Goal: Task Accomplishment & Management: Use online tool/utility

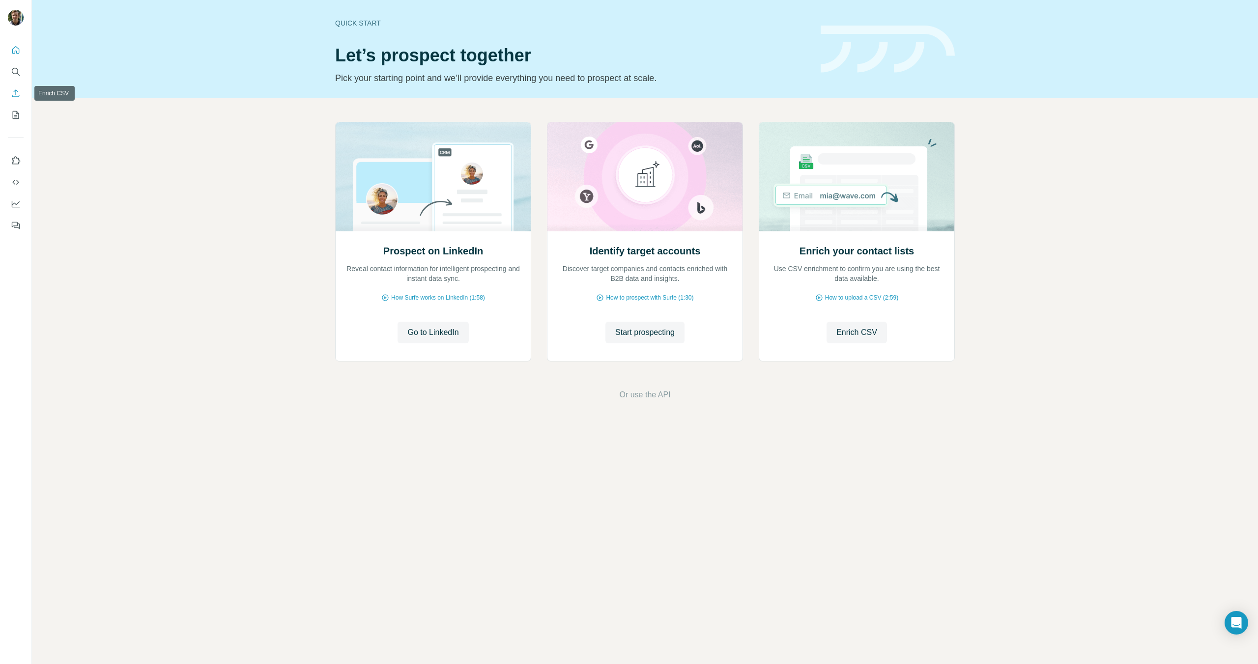
click at [22, 96] on button "Enrich CSV" at bounding box center [16, 93] width 16 height 18
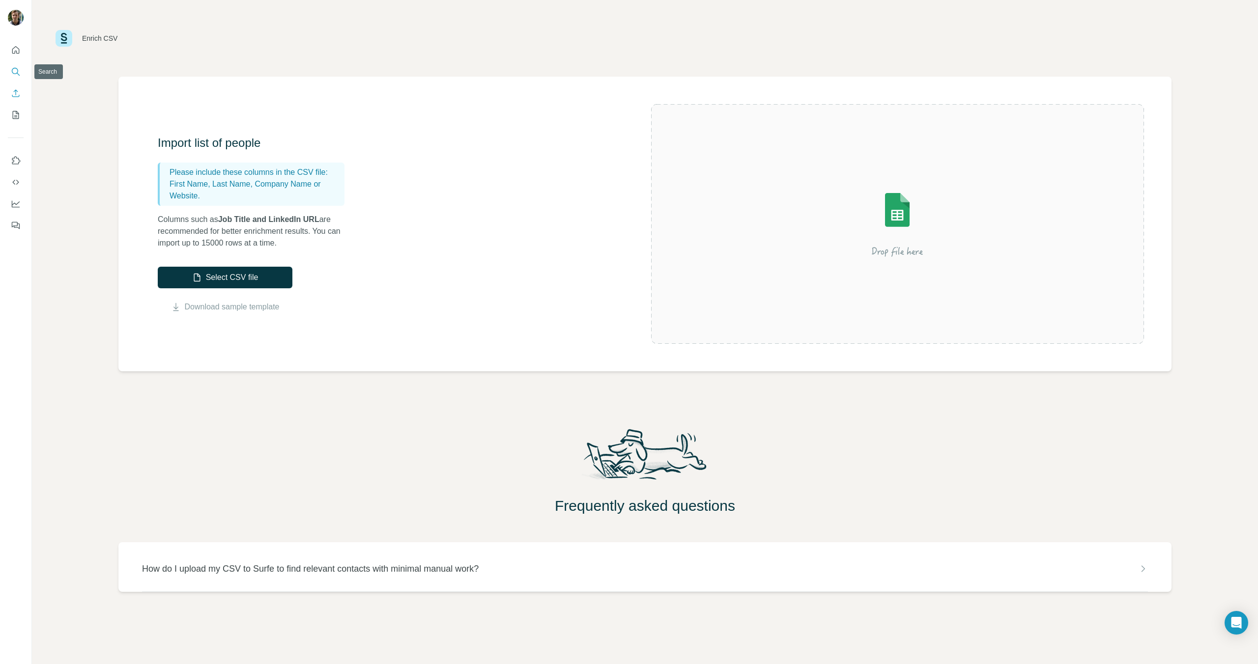
click at [16, 70] on icon "Search" at bounding box center [16, 72] width 10 height 10
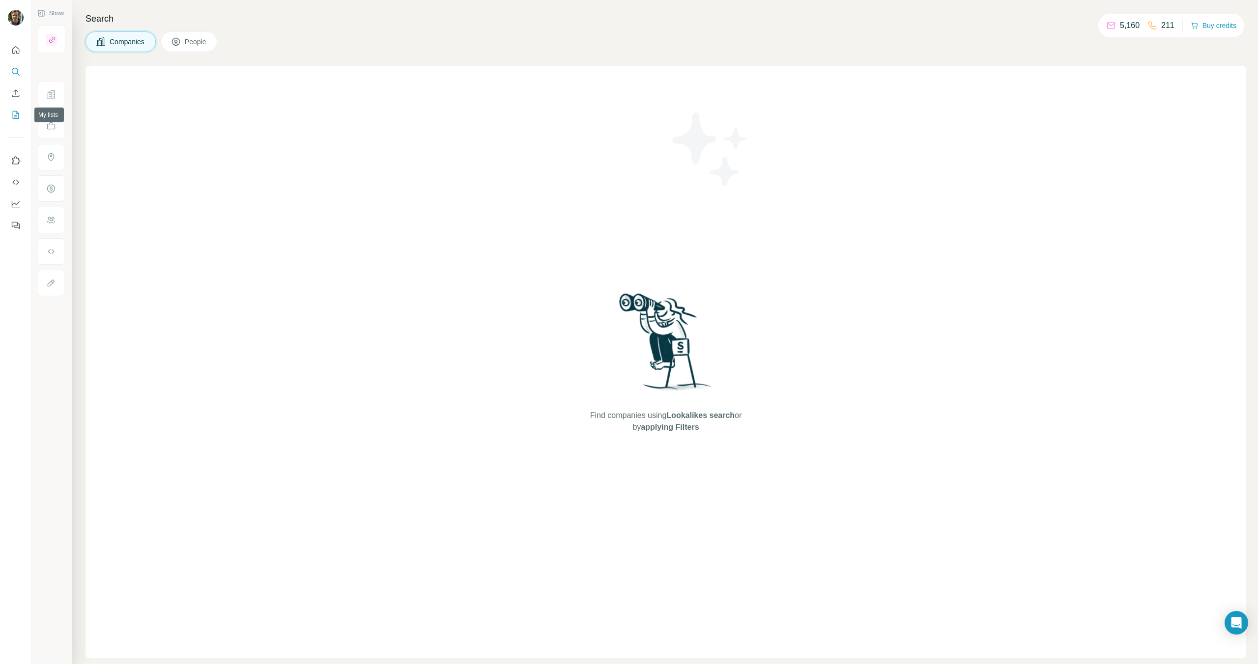
click at [12, 115] on icon "My lists" at bounding box center [16, 115] width 10 height 10
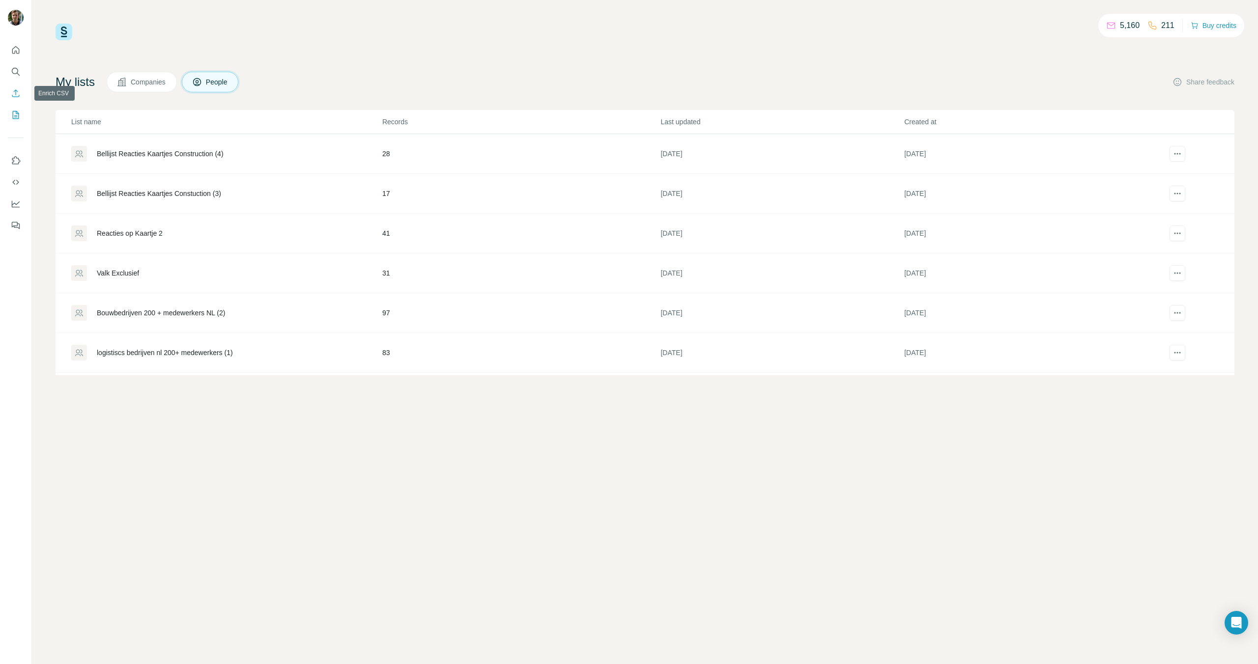
click at [17, 93] on icon "Enrich CSV" at bounding box center [16, 93] width 10 height 10
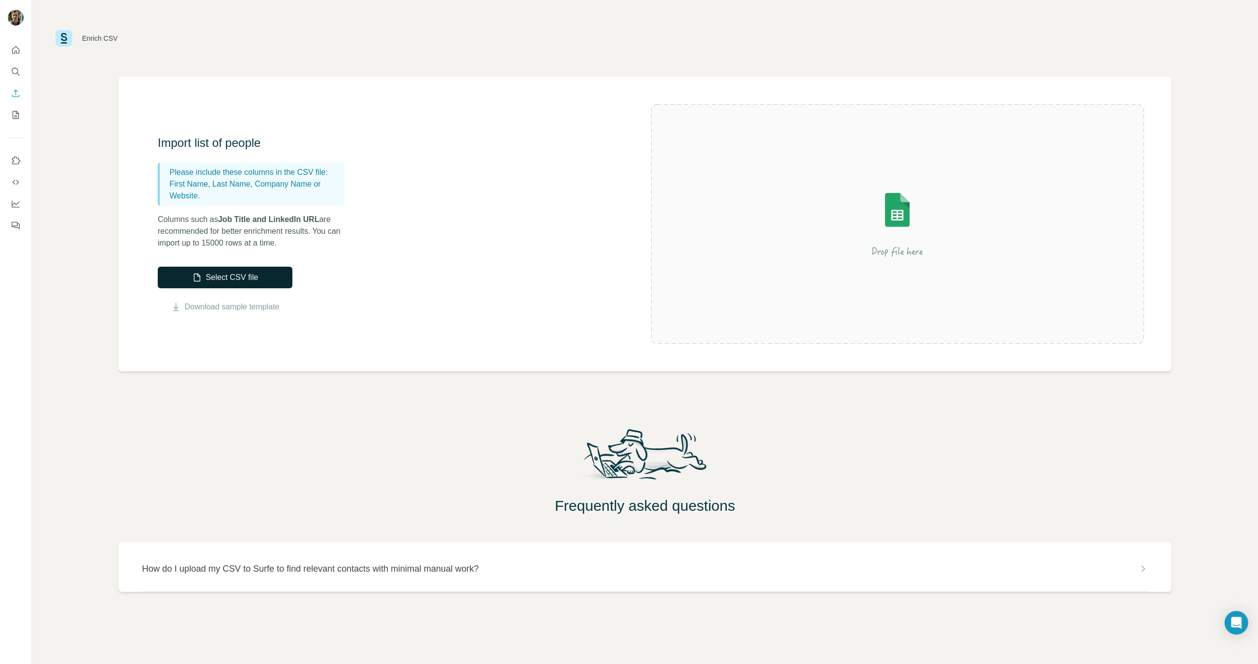
click at [254, 276] on button "Select CSV file" at bounding box center [225, 278] width 135 height 22
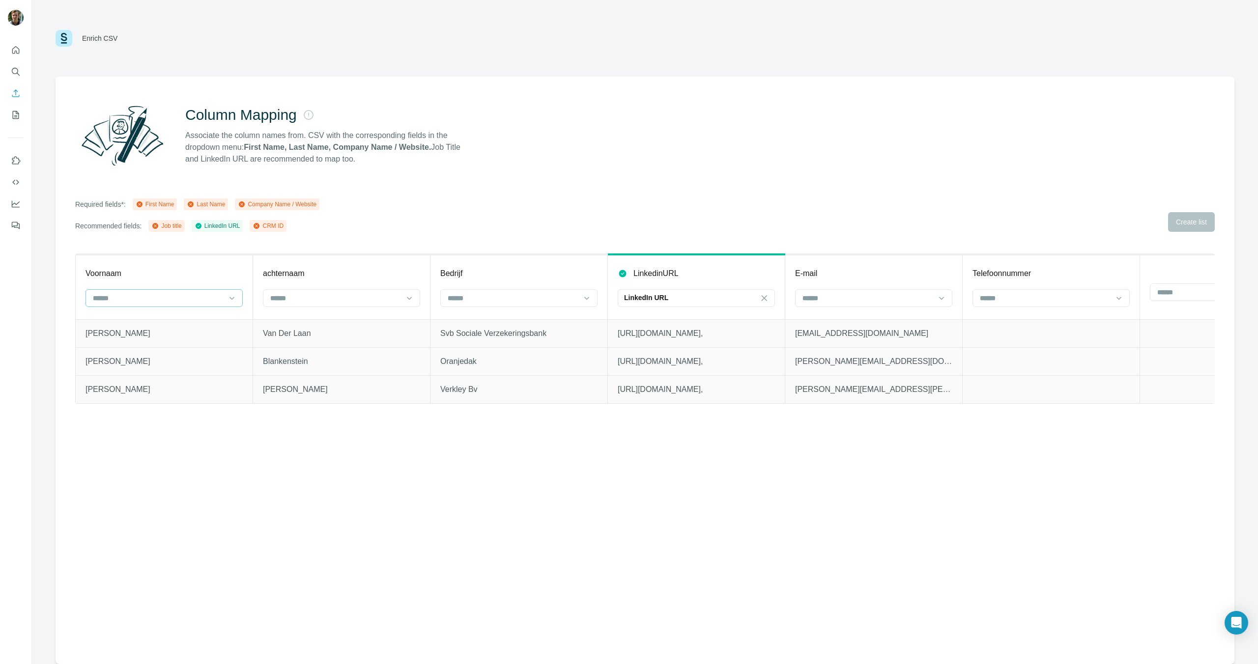
drag, startPoint x: 213, startPoint y: 298, endPoint x: 209, endPoint y: 301, distance: 5.2
click at [213, 298] on input at bounding box center [158, 298] width 133 height 11
drag, startPoint x: 173, startPoint y: 322, endPoint x: 284, endPoint y: 308, distance: 111.9
click at [175, 322] on div "First Name" at bounding box center [164, 320] width 140 height 10
click at [332, 299] on input at bounding box center [335, 298] width 133 height 11
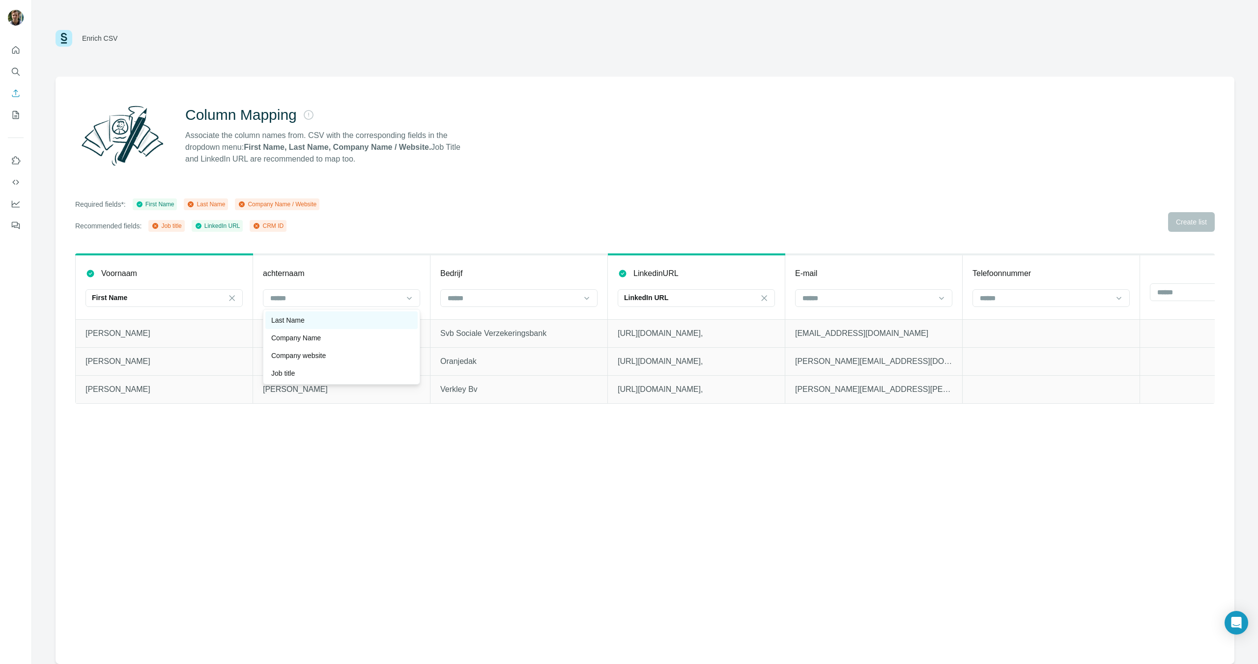
click at [331, 319] on div "Last Name" at bounding box center [341, 320] width 140 height 10
click at [462, 302] on input at bounding box center [513, 298] width 133 height 11
click at [489, 320] on p "Company Name" at bounding box center [473, 320] width 50 height 10
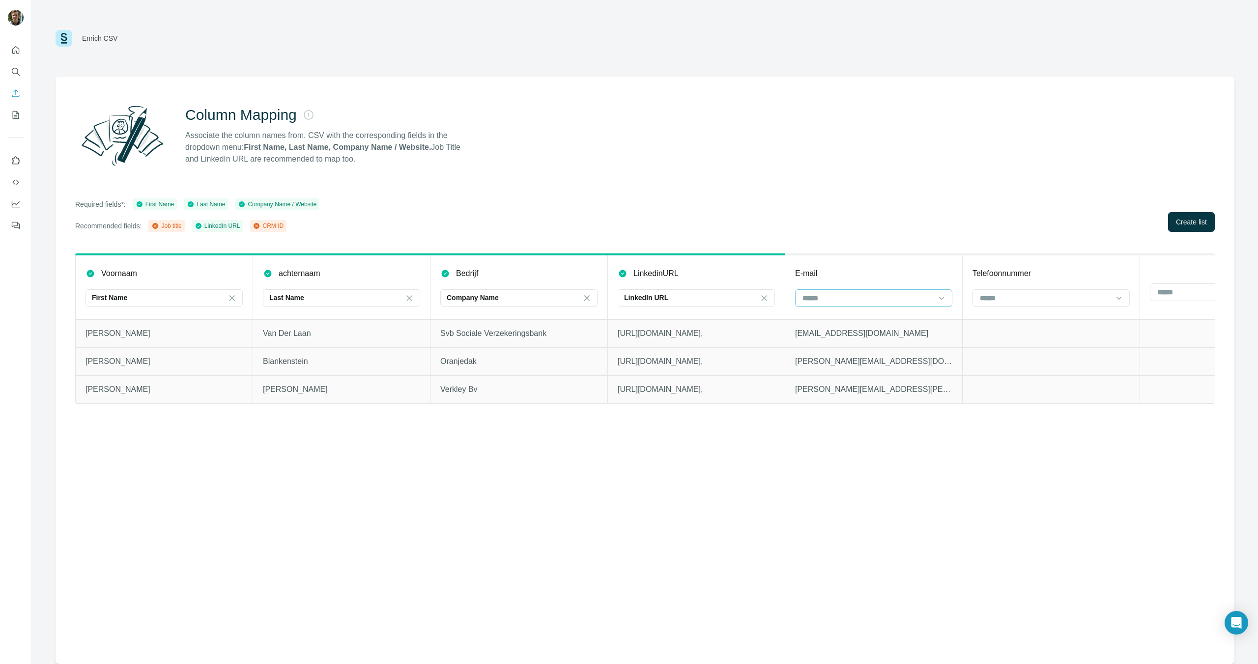
click at [840, 294] on input at bounding box center [867, 298] width 133 height 11
click at [697, 294] on div "LinkedIn URL" at bounding box center [690, 298] width 133 height 10
click at [851, 298] on input at bounding box center [867, 298] width 133 height 11
click at [911, 272] on div "E-mail" at bounding box center [873, 274] width 157 height 12
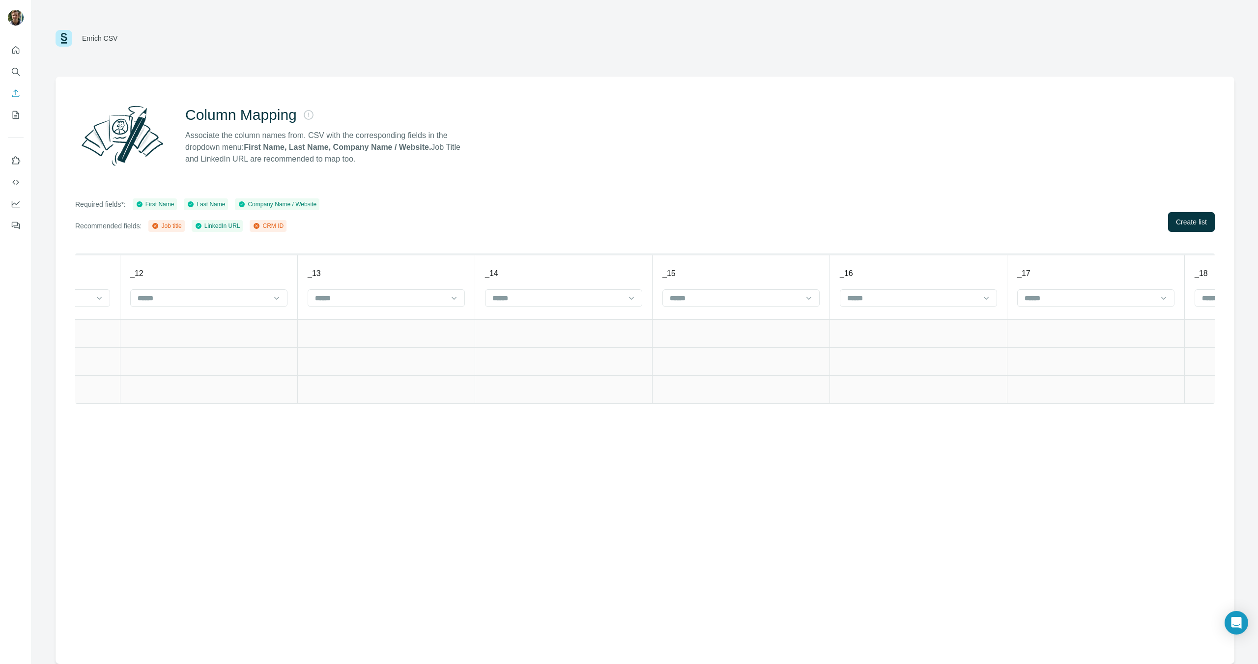
scroll to position [0, 3136]
click at [177, 304] on div at bounding box center [214, 298] width 133 height 17
click at [179, 280] on th "_12" at bounding box center [220, 286] width 177 height 65
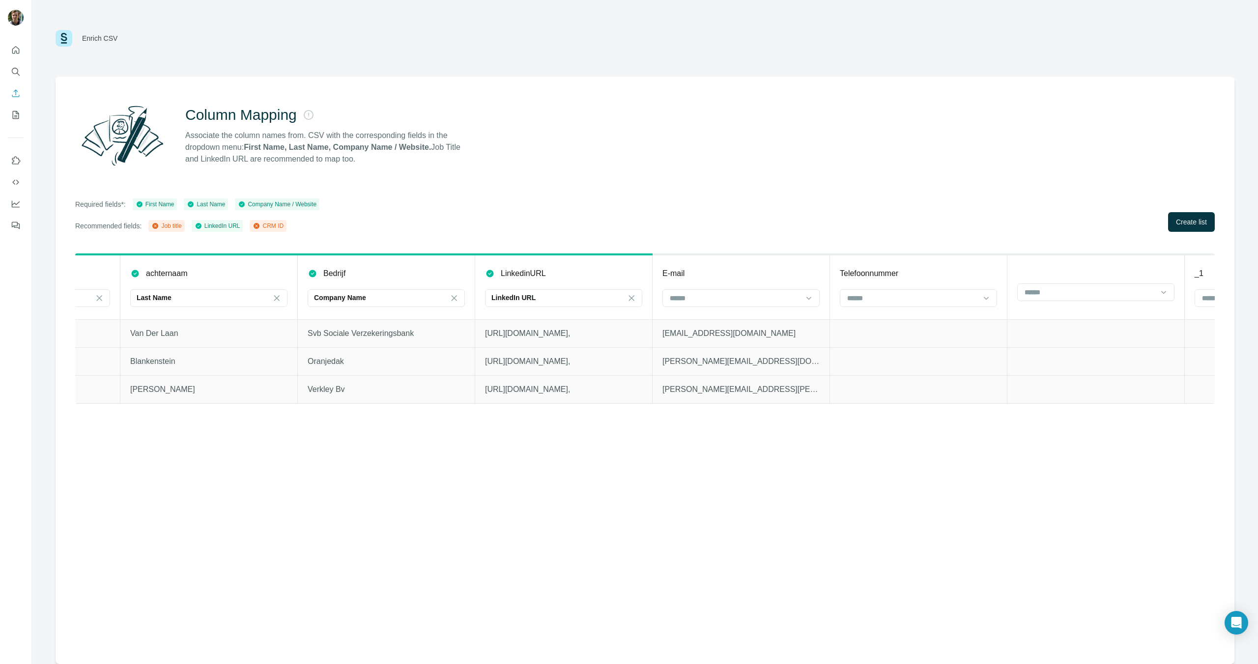
scroll to position [0, 0]
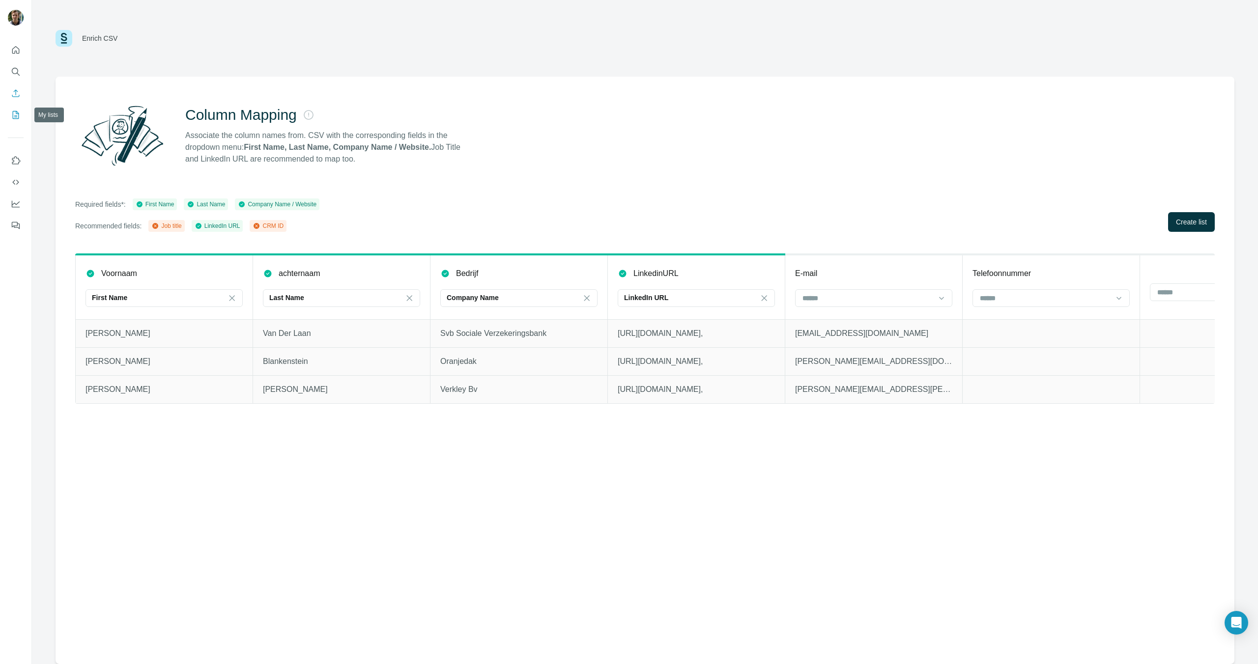
click at [17, 110] on icon "My lists" at bounding box center [16, 115] width 10 height 10
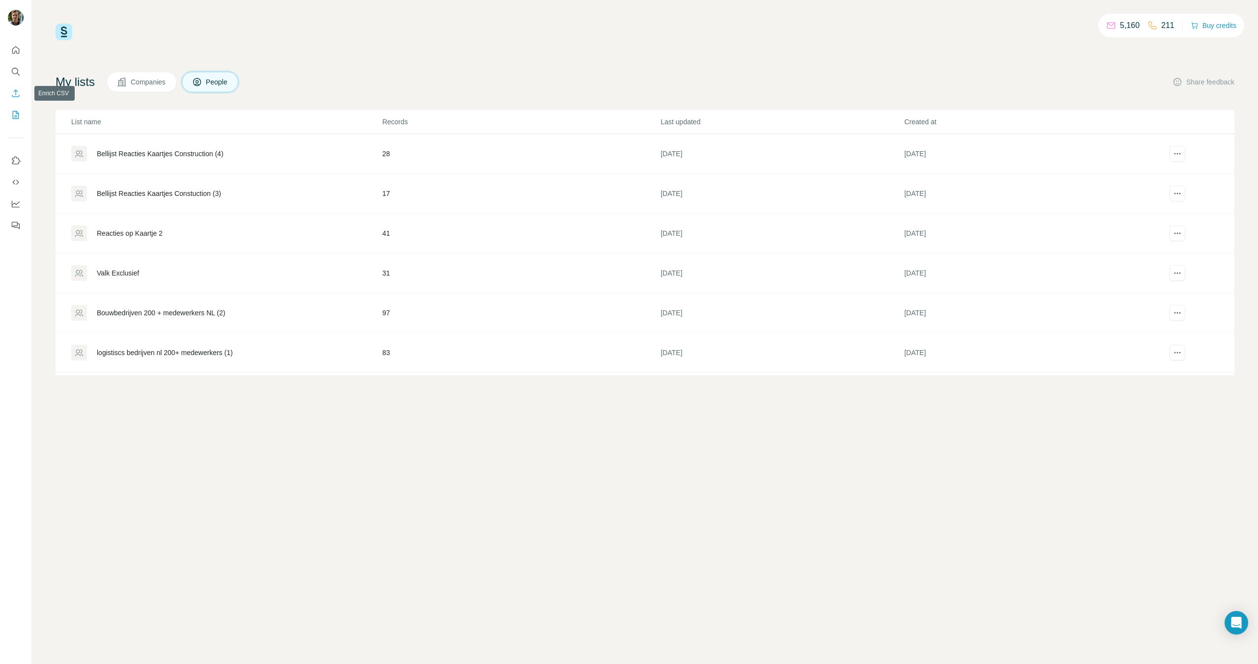
click at [17, 95] on icon "Enrich CSV" at bounding box center [16, 93] width 10 height 10
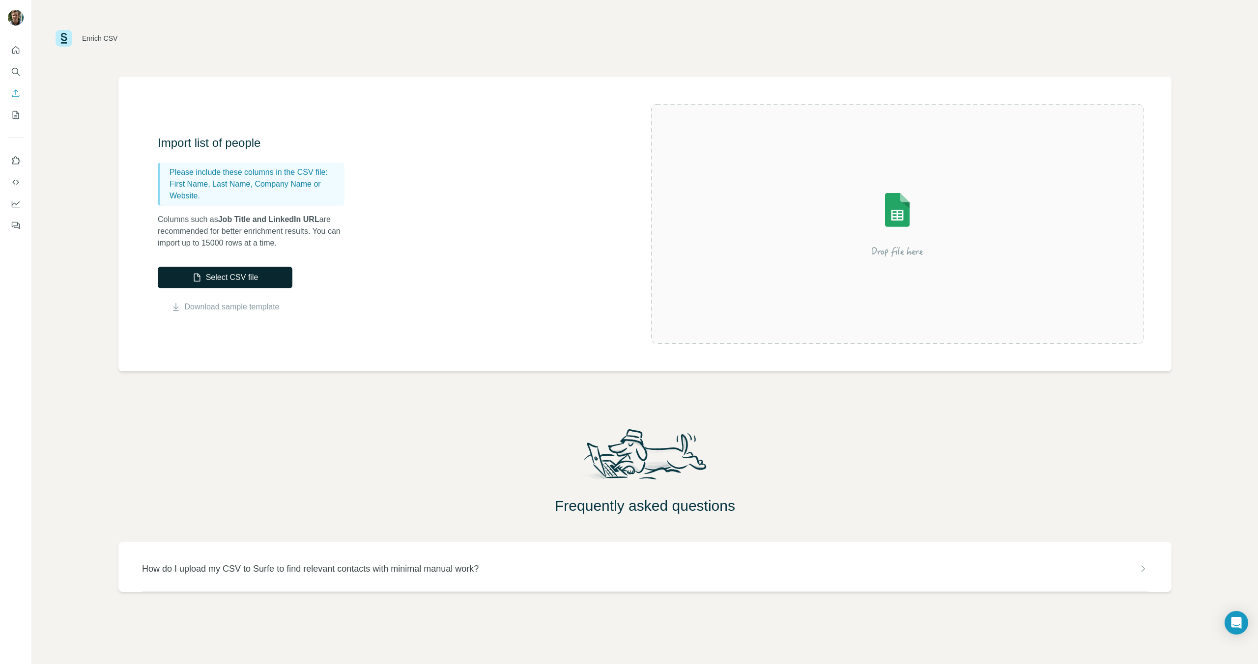
click at [230, 272] on button "Select CSV file" at bounding box center [225, 278] width 135 height 22
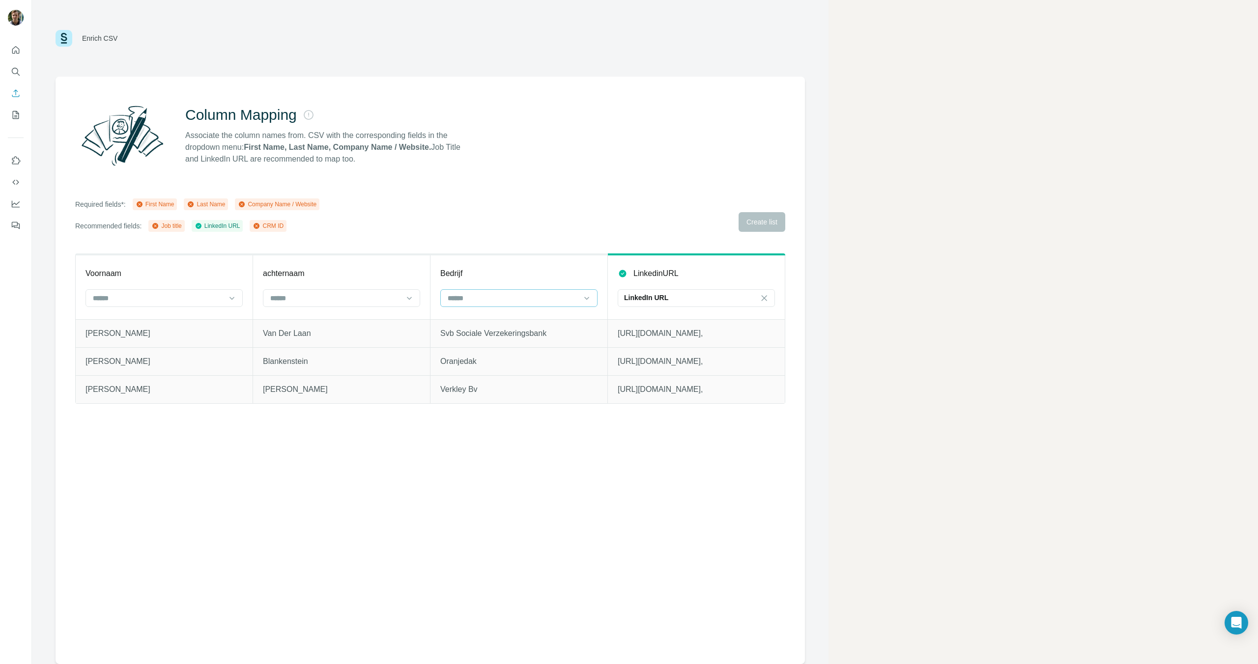
click at [512, 296] on input at bounding box center [513, 298] width 133 height 11
click at [484, 352] on p "Company Name" at bounding box center [473, 356] width 50 height 10
click at [364, 298] on input at bounding box center [335, 298] width 133 height 11
click at [321, 337] on div "Last Name" at bounding box center [341, 338] width 140 height 10
drag, startPoint x: 196, startPoint y: 299, endPoint x: 189, endPoint y: 306, distance: 9.7
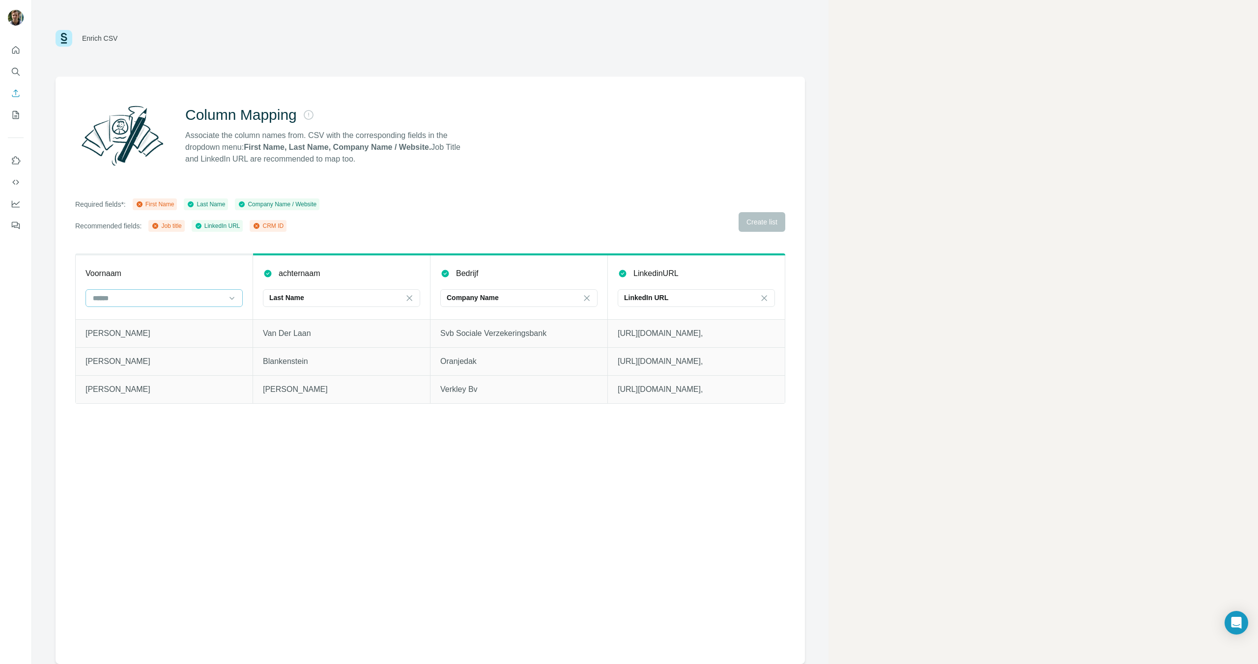
click at [196, 299] on input at bounding box center [158, 298] width 133 height 11
click at [176, 316] on div "First Name" at bounding box center [164, 320] width 140 height 10
click at [685, 298] on div "LinkedIn URL" at bounding box center [690, 298] width 133 height 10
click at [690, 275] on div "LinkedinURL" at bounding box center [695, 274] width 157 height 12
click at [765, 222] on span "Create list" at bounding box center [761, 222] width 31 height 10
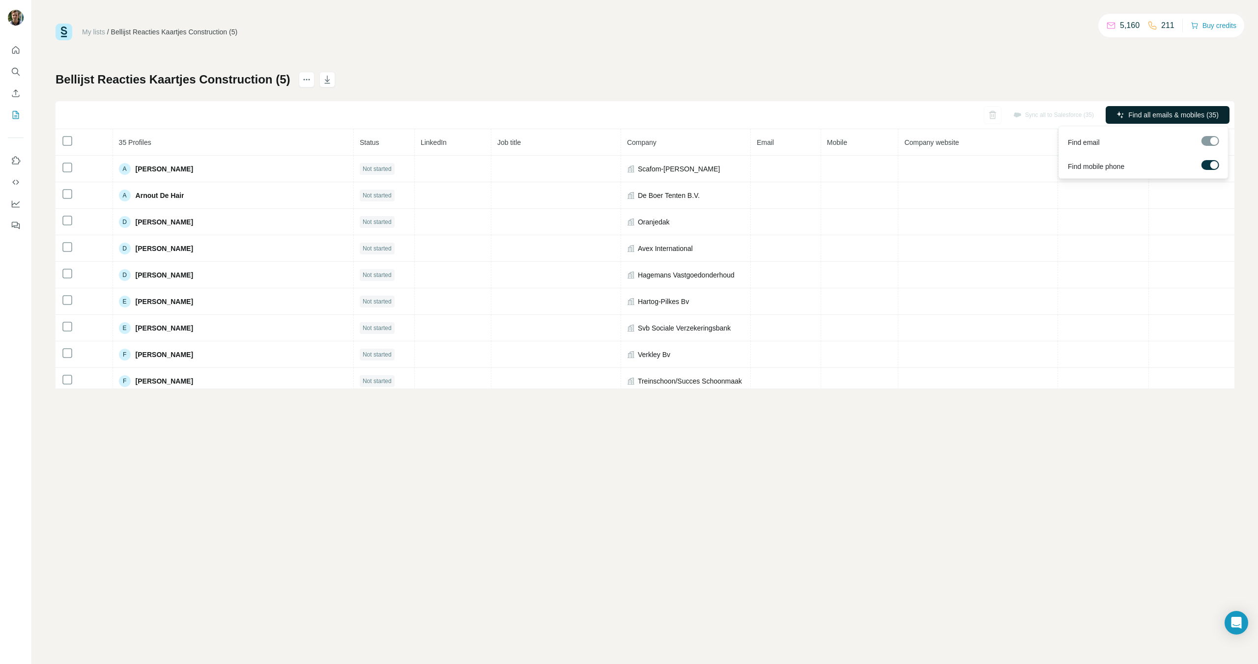
click at [1183, 111] on span "Find all emails & mobiles (35)" at bounding box center [1173, 115] width 90 height 10
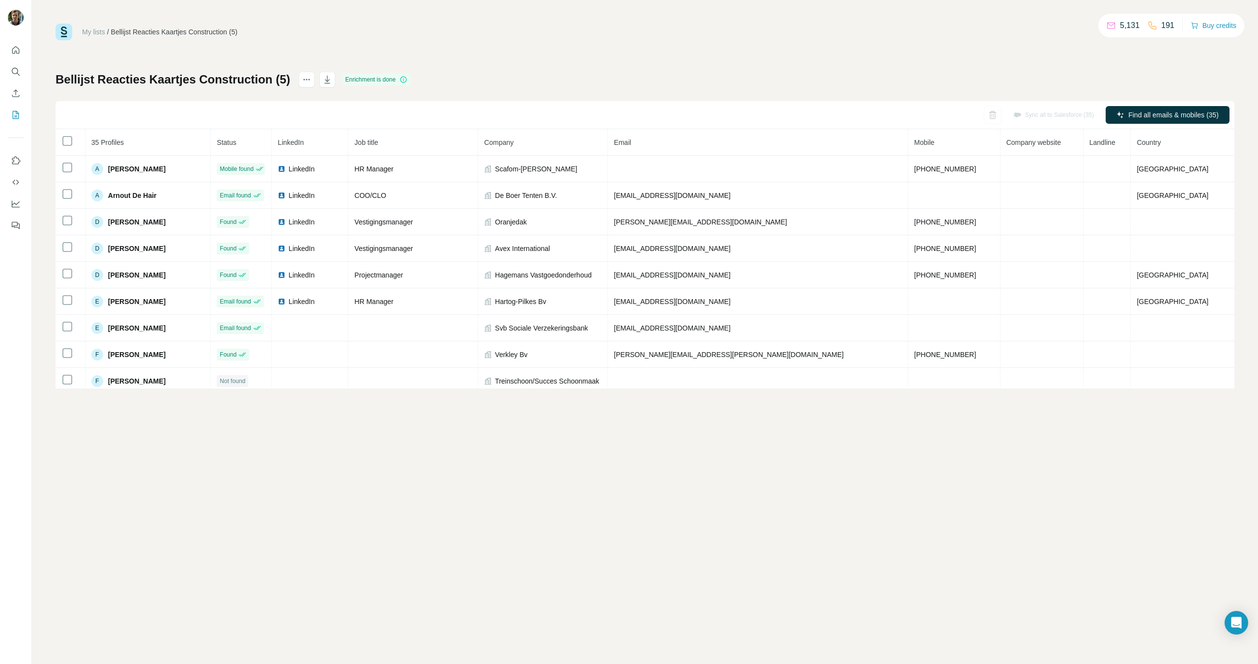
click at [572, 109] on div "Sync all to Salesforce (35) Find all emails & mobiles (35)" at bounding box center [645, 115] width 1178 height 28
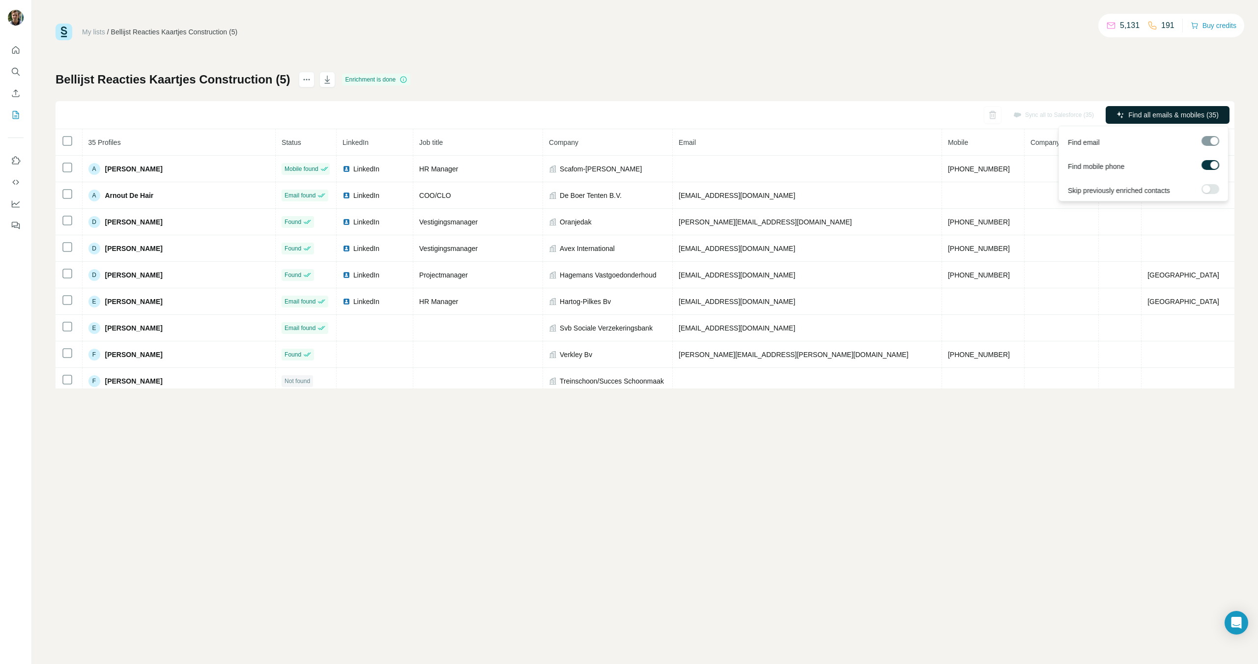
click at [1149, 111] on span "Find all emails & mobiles (35)" at bounding box center [1173, 115] width 90 height 10
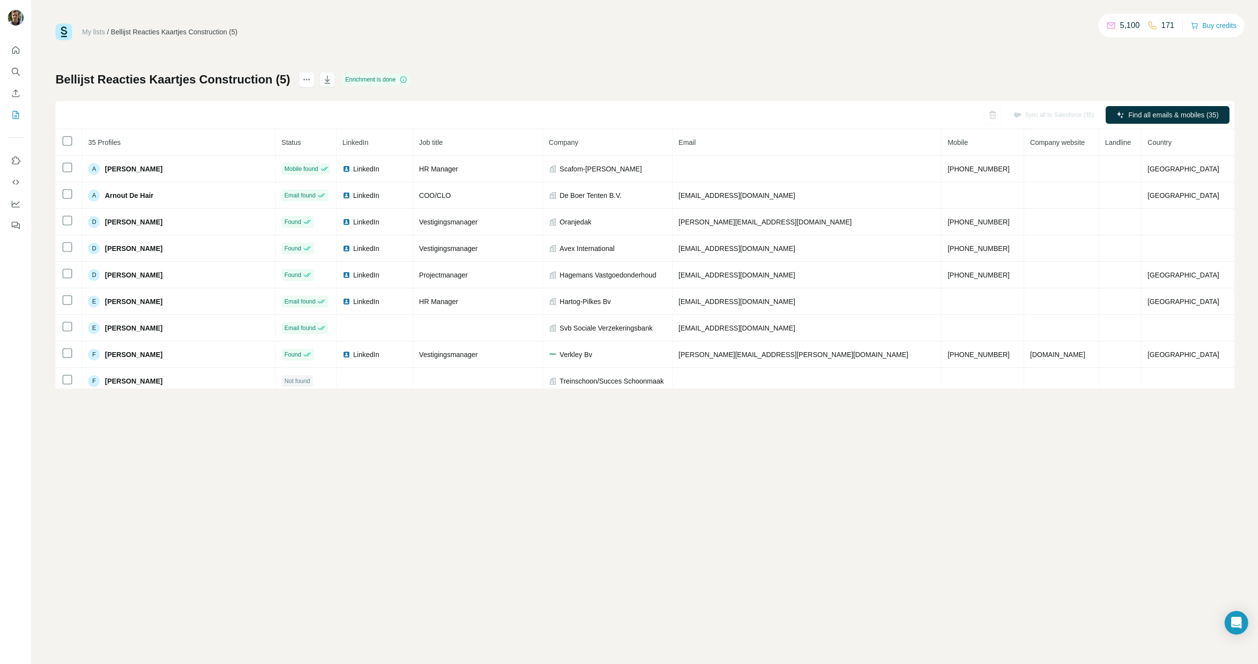
click at [327, 79] on icon "button" at bounding box center [327, 80] width 10 height 10
